Goal: Task Accomplishment & Management: Use online tool/utility

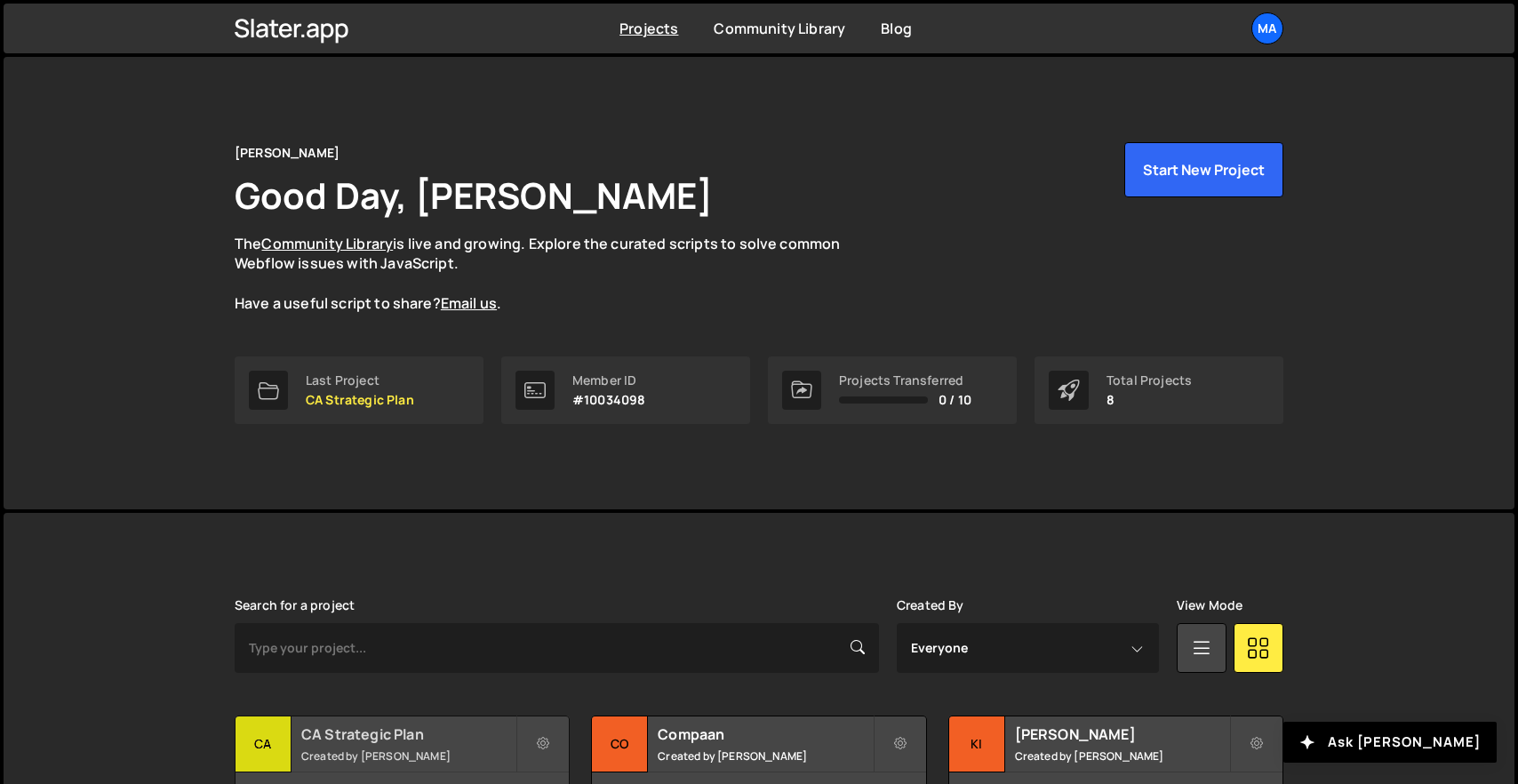
click at [379, 745] on div "CA Strategic Plan Created by [PERSON_NAME]" at bounding box center [401, 743] width 333 height 55
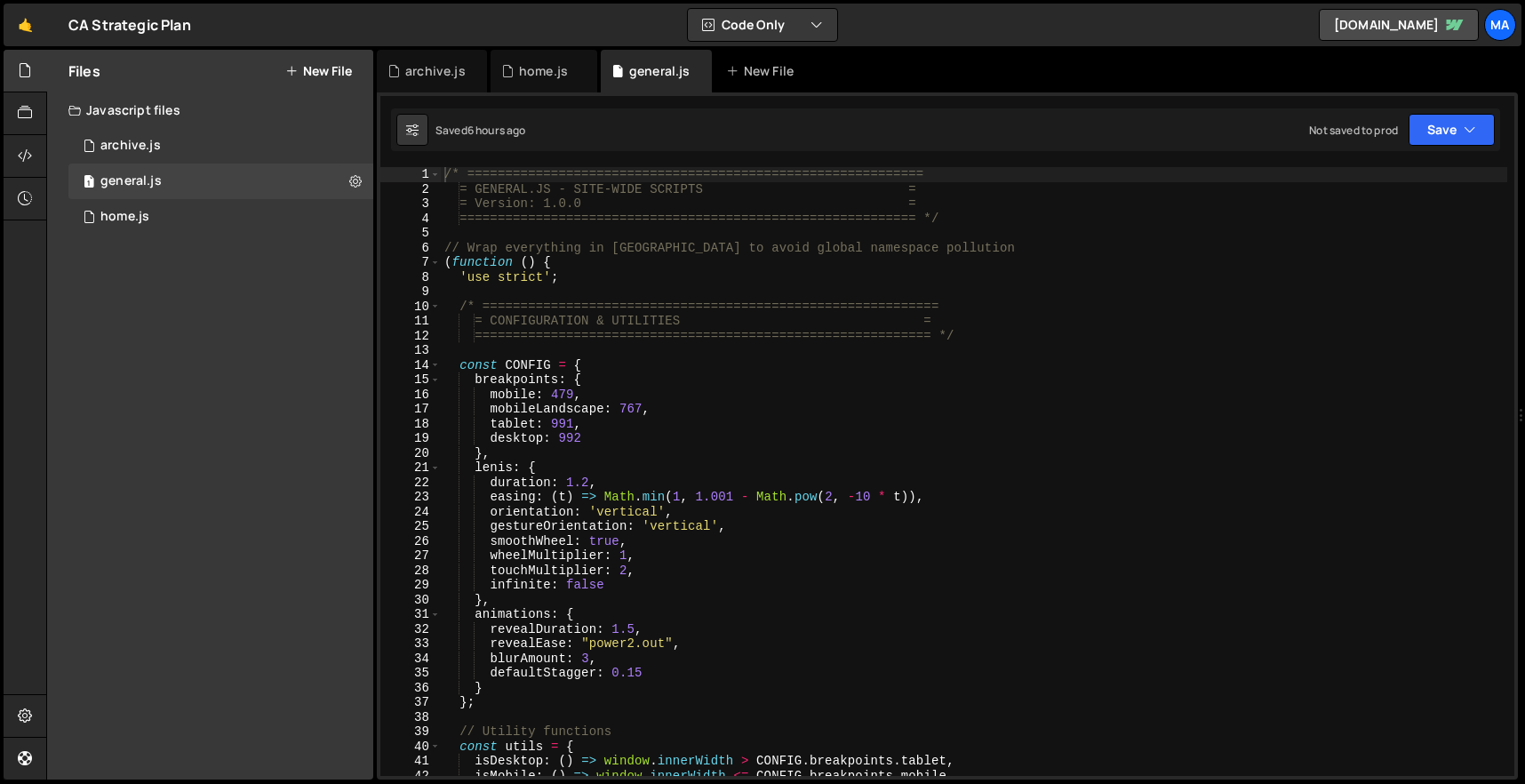
type textarea "},"
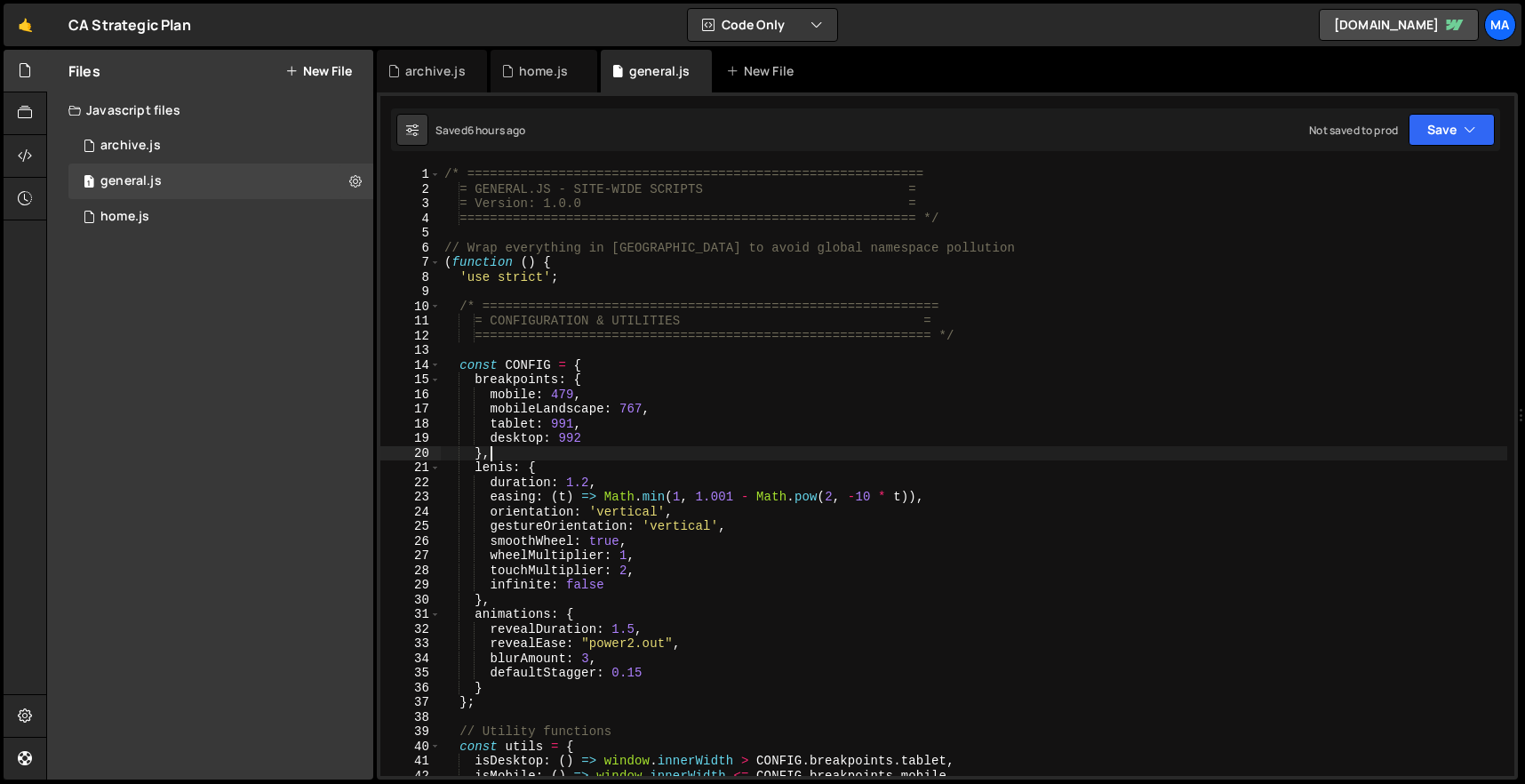
click at [580, 447] on div "/* ============================================================ = GENERAL.JS - …" at bounding box center [973, 485] width 1067 height 638
click at [230, 224] on div "1 home.js 0" at bounding box center [221, 217] width 305 height 36
